Goal: Find specific page/section: Find specific page/section

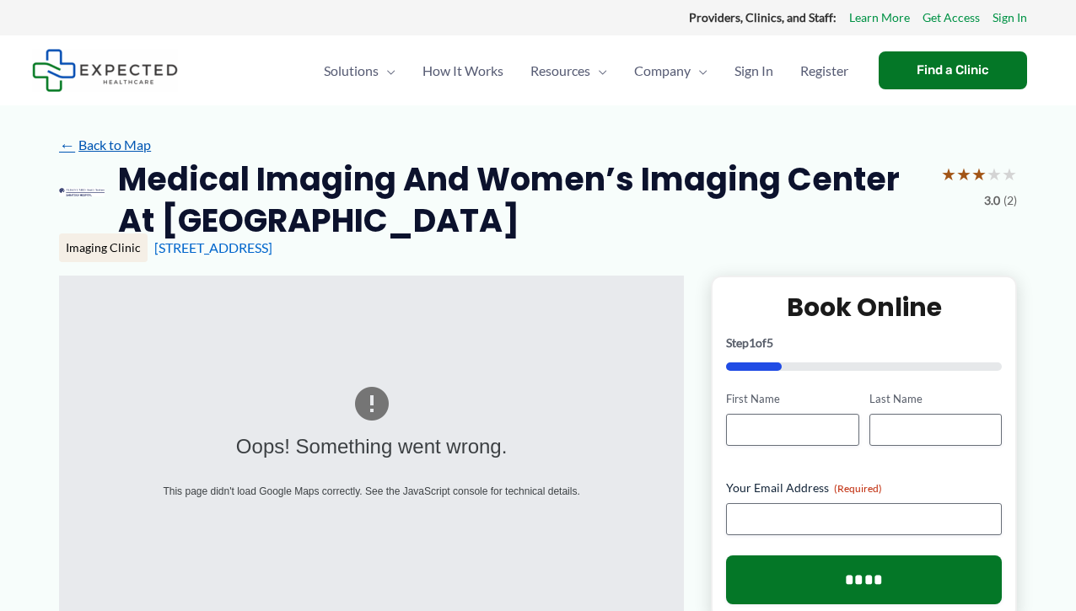
click at [123, 145] on link "← Back to Map" at bounding box center [105, 144] width 92 height 25
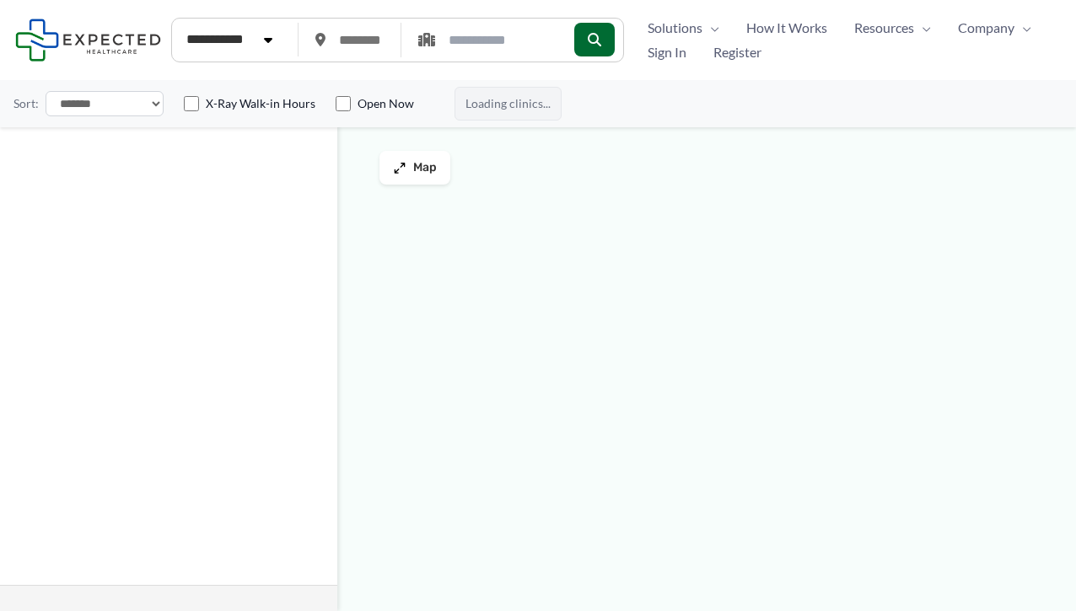
type input "*****"
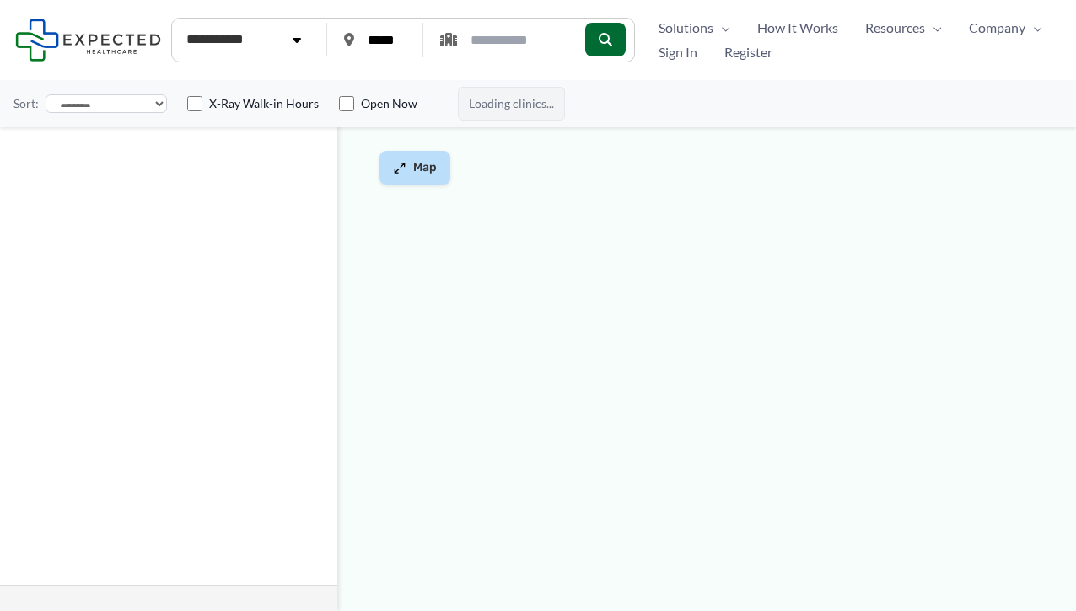
click at [414, 170] on span "Map" at bounding box center [425, 168] width 24 height 14
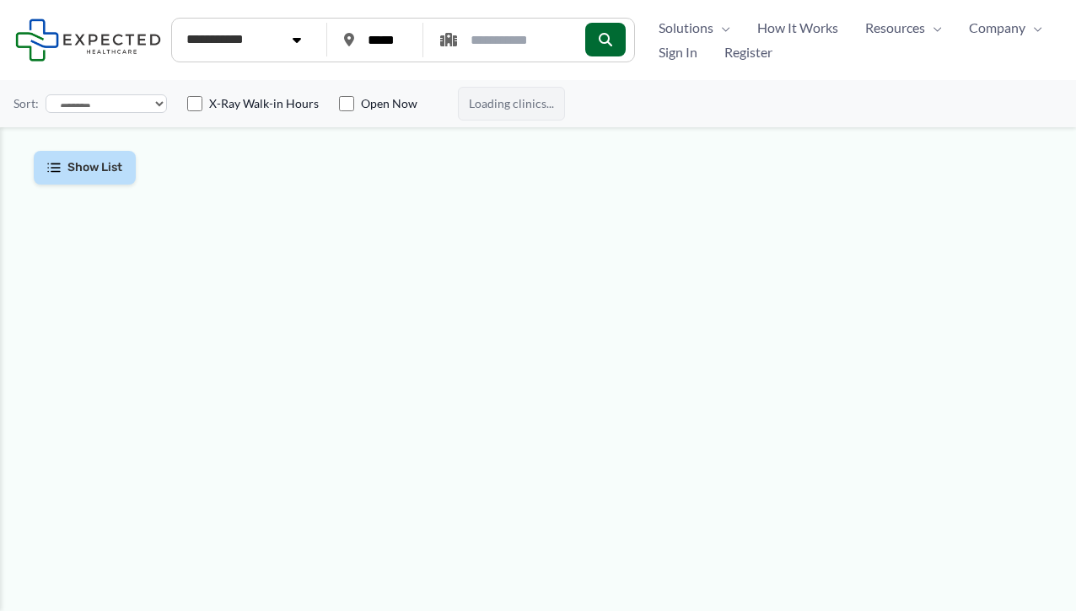
click at [108, 170] on span "Show List" at bounding box center [94, 168] width 55 height 14
